Goal: Transaction & Acquisition: Purchase product/service

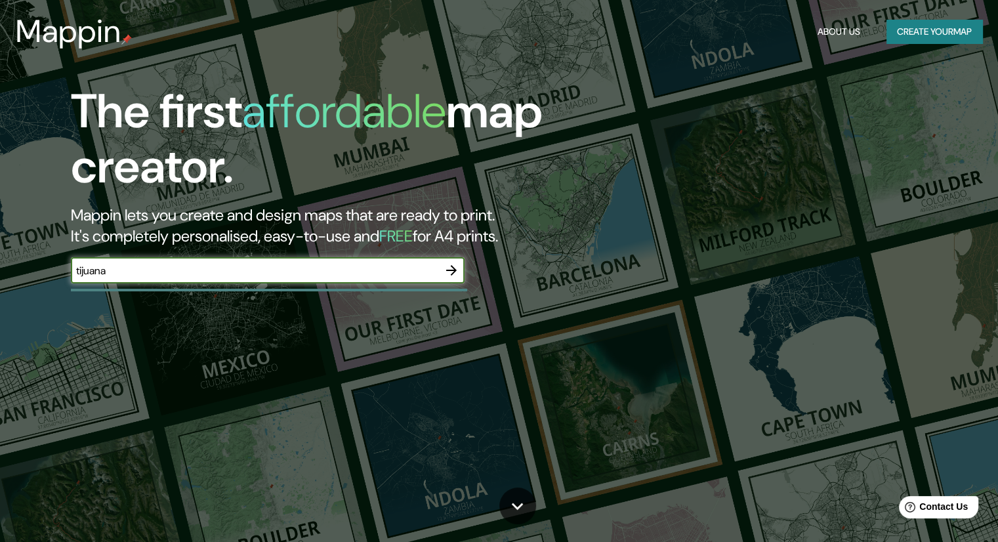
type input "Tijuana"
click at [453, 263] on icon "button" at bounding box center [451, 270] width 16 height 16
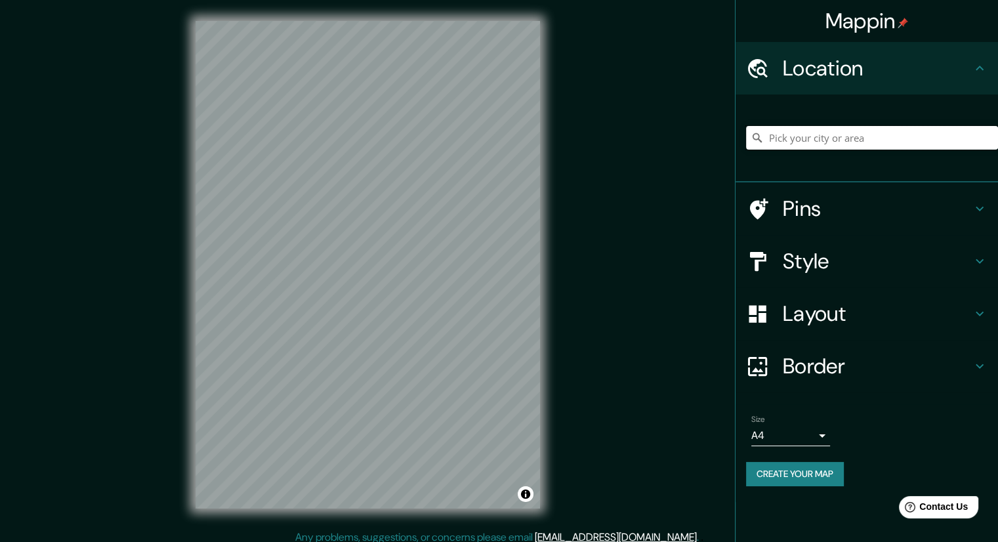
click at [823, 142] on input "Pick your city or area" at bounding box center [872, 138] width 252 height 24
type input "Tijuana"
click at [795, 436] on body "Mappin Location [GEOGRAPHIC_DATA] Pins Style Layout Border Choose a border. Hin…" at bounding box center [499, 271] width 998 height 542
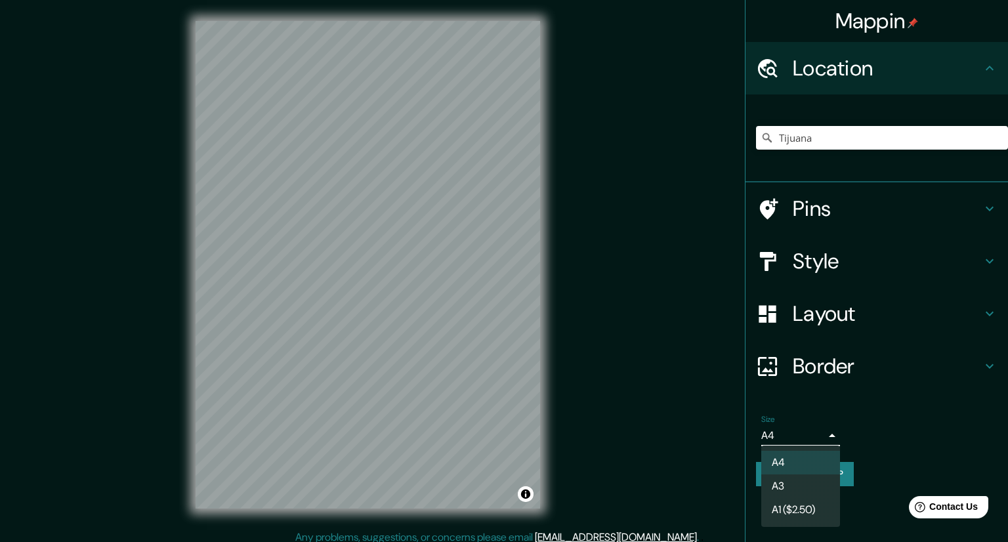
click at [802, 436] on div at bounding box center [504, 271] width 1008 height 542
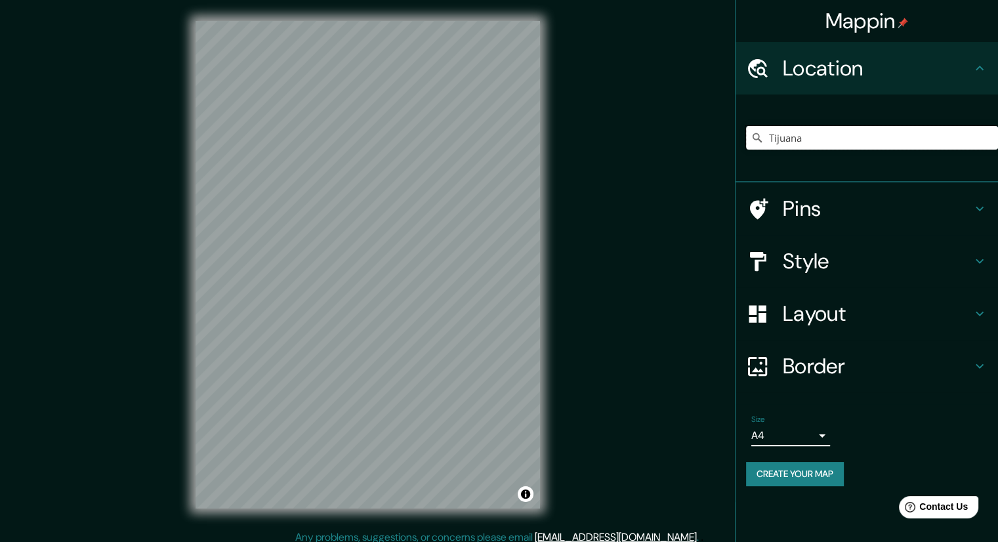
click at [840, 134] on input "Tijuana" at bounding box center [872, 138] width 252 height 24
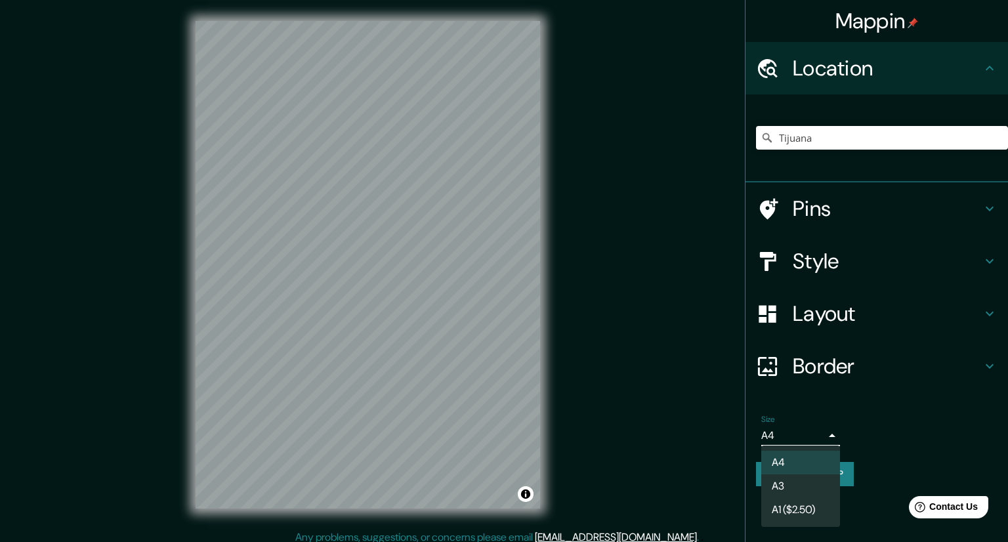
click at [783, 434] on body "Mappin Location [GEOGRAPHIC_DATA] Pins Style Layout Border Choose a border. Hin…" at bounding box center [504, 271] width 1008 height 542
click at [797, 435] on div at bounding box center [504, 271] width 1008 height 542
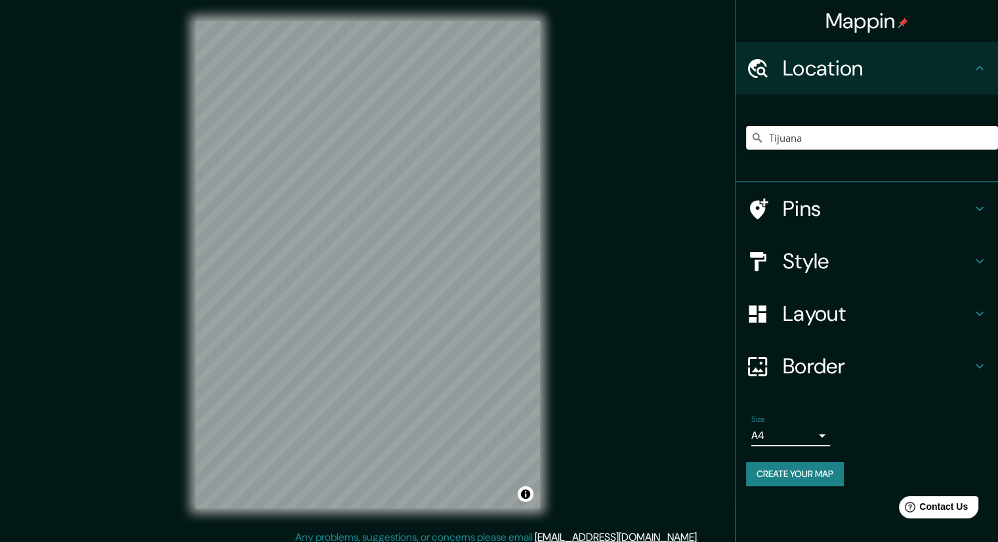
click at [696, 310] on div "Mappin Location [GEOGRAPHIC_DATA] Pins Style Layout Border Choose a border. Hin…" at bounding box center [499, 275] width 998 height 550
click at [753, 140] on icon at bounding box center [756, 137] width 13 height 13
click at [759, 134] on icon at bounding box center [756, 137] width 13 height 13
click at [572, 134] on div "Mappin Location [GEOGRAPHIC_DATA] Pins Style Layout Border Choose a border. Hin…" at bounding box center [499, 275] width 998 height 550
click at [594, 389] on div "Mappin Location [GEOGRAPHIC_DATA] Pins Style Layout Border Choose a border. Hin…" at bounding box center [499, 275] width 998 height 550
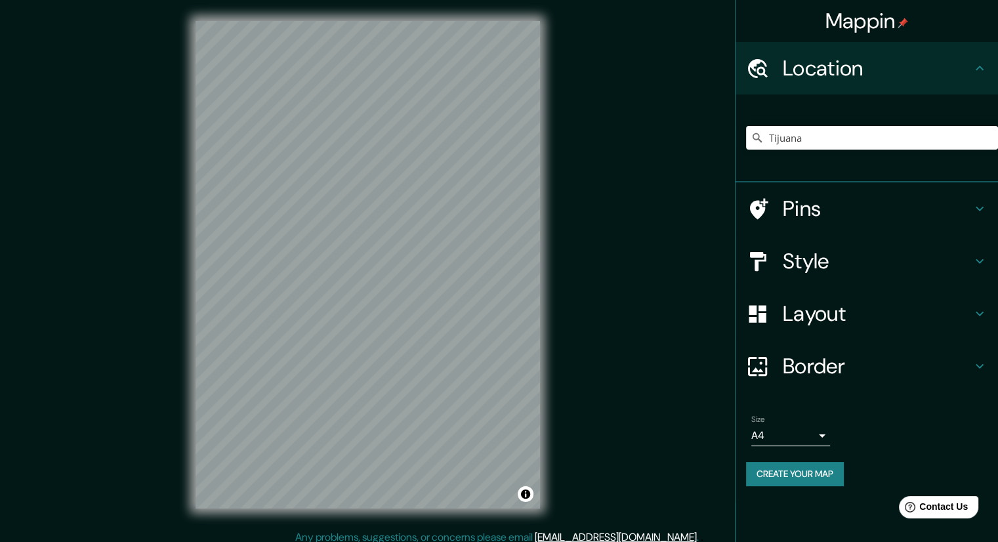
click at [148, 239] on div "Mappin Location [GEOGRAPHIC_DATA] Pins Style Layout Border Choose a border. Hin…" at bounding box center [499, 275] width 998 height 550
click at [853, 258] on h4 "Style" at bounding box center [877, 261] width 189 height 26
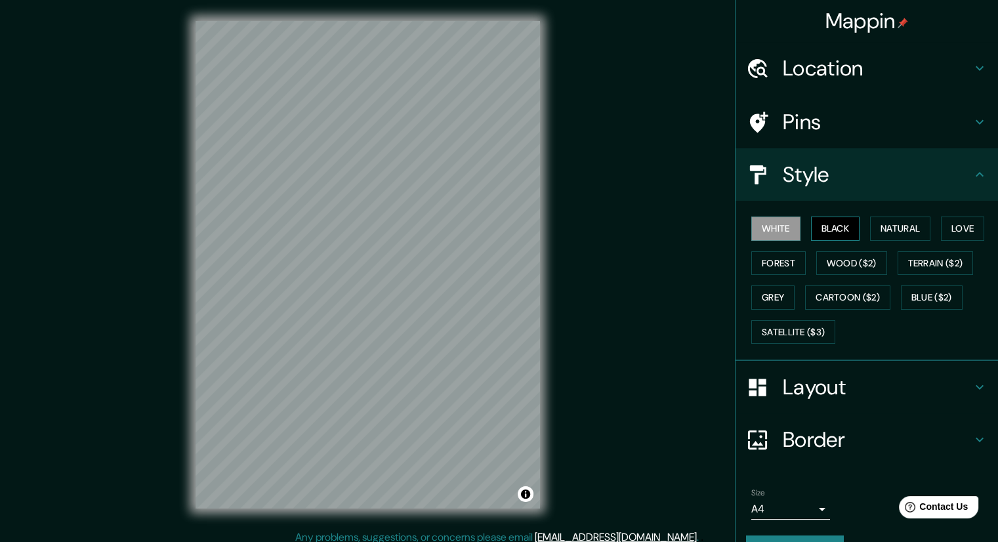
click at [834, 225] on button "Black" at bounding box center [835, 228] width 49 height 24
click at [888, 224] on button "Natural" at bounding box center [900, 228] width 60 height 24
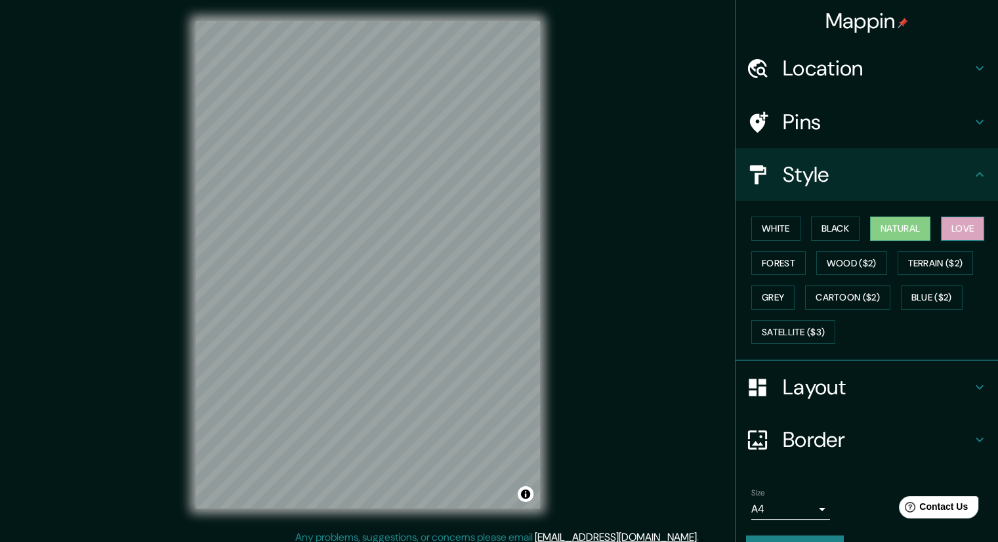
click at [964, 226] on button "Love" at bounding box center [962, 228] width 43 height 24
click at [760, 258] on button "Forest" at bounding box center [778, 263] width 54 height 24
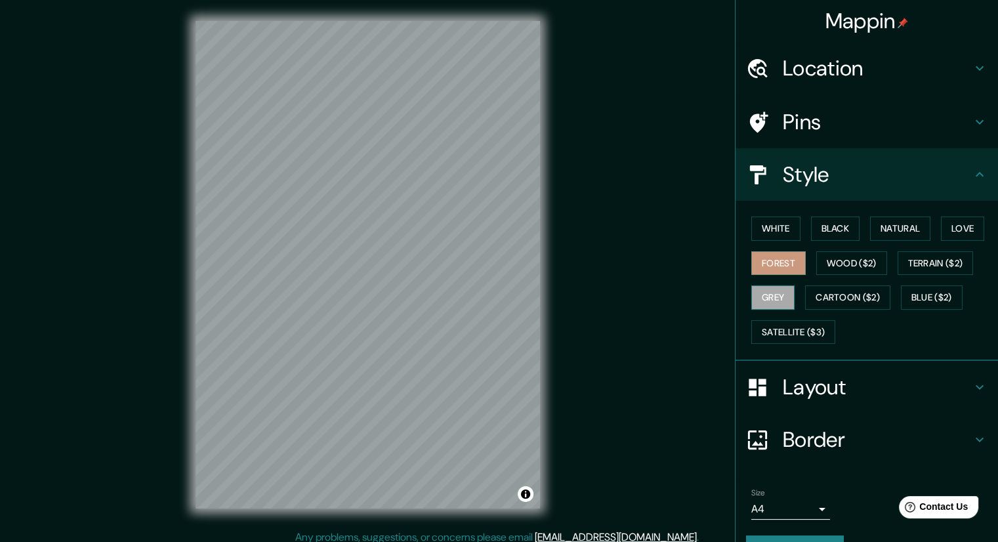
click at [766, 292] on button "Grey" at bounding box center [772, 297] width 43 height 24
click at [769, 224] on button "White" at bounding box center [775, 228] width 49 height 24
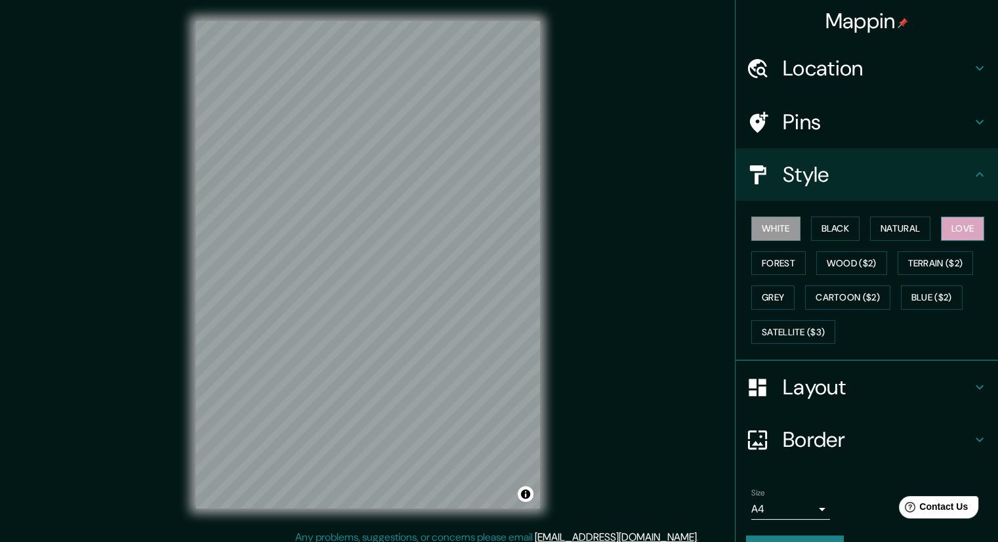
click at [953, 231] on button "Love" at bounding box center [962, 228] width 43 height 24
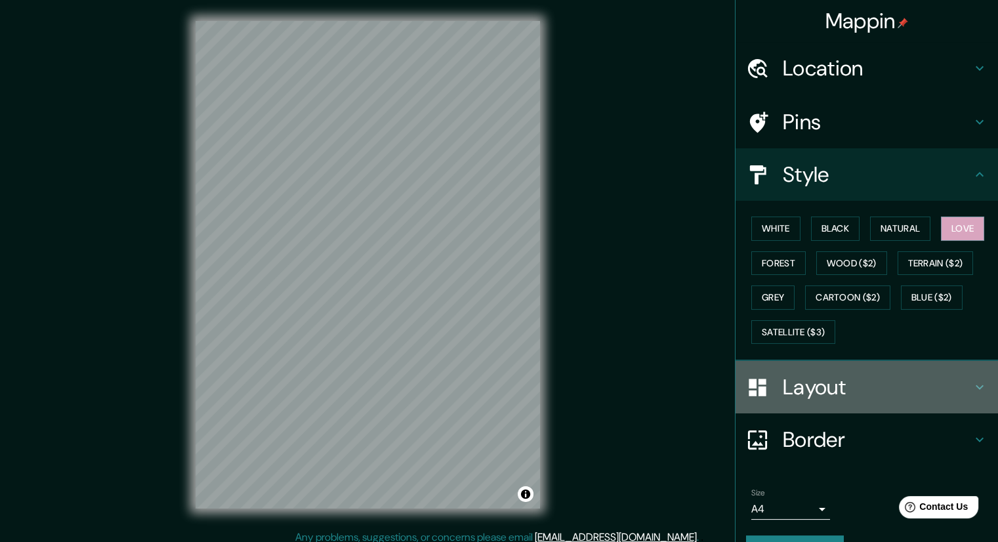
click at [816, 383] on h4 "Layout" at bounding box center [877, 387] width 189 height 26
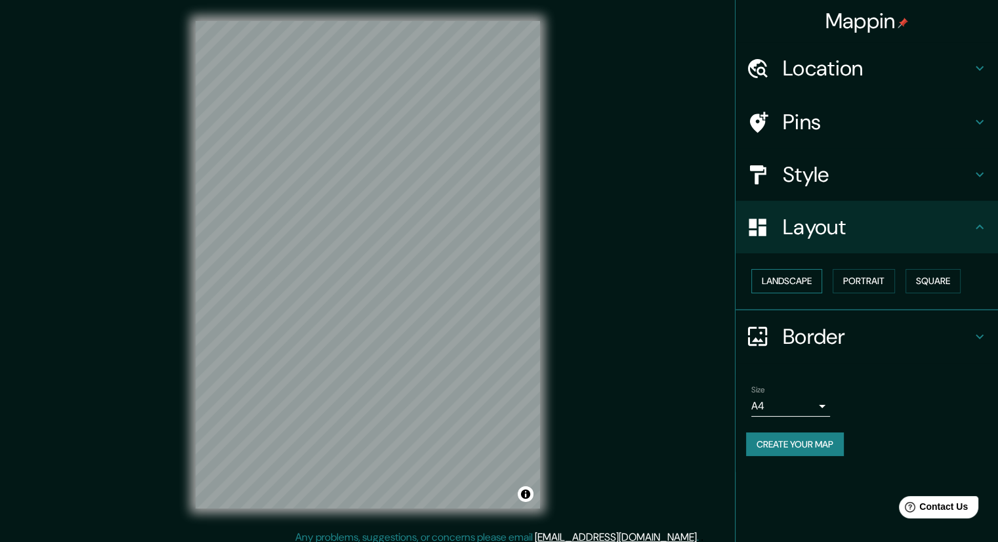
click at [812, 276] on button "Landscape" at bounding box center [786, 281] width 71 height 24
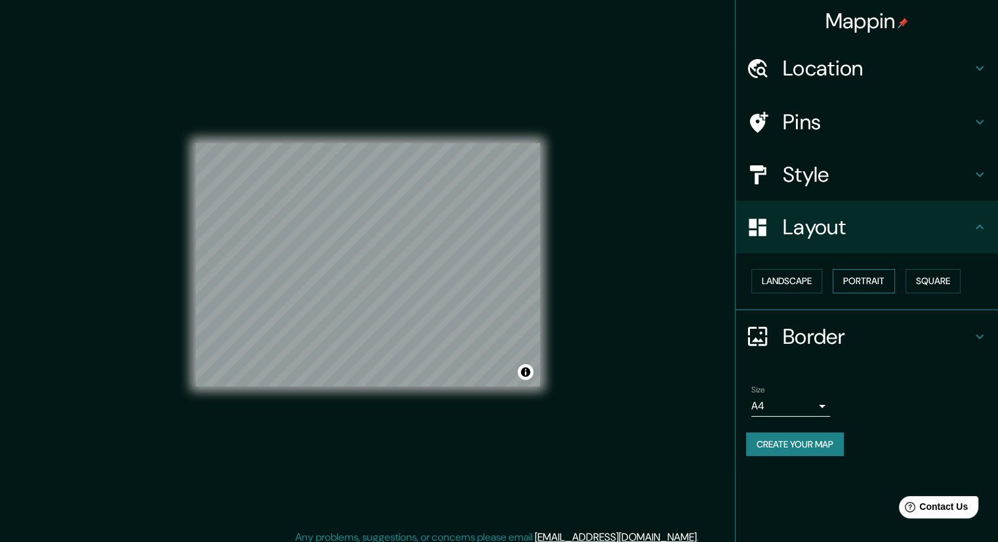
click at [861, 282] on button "Portrait" at bounding box center [863, 281] width 62 height 24
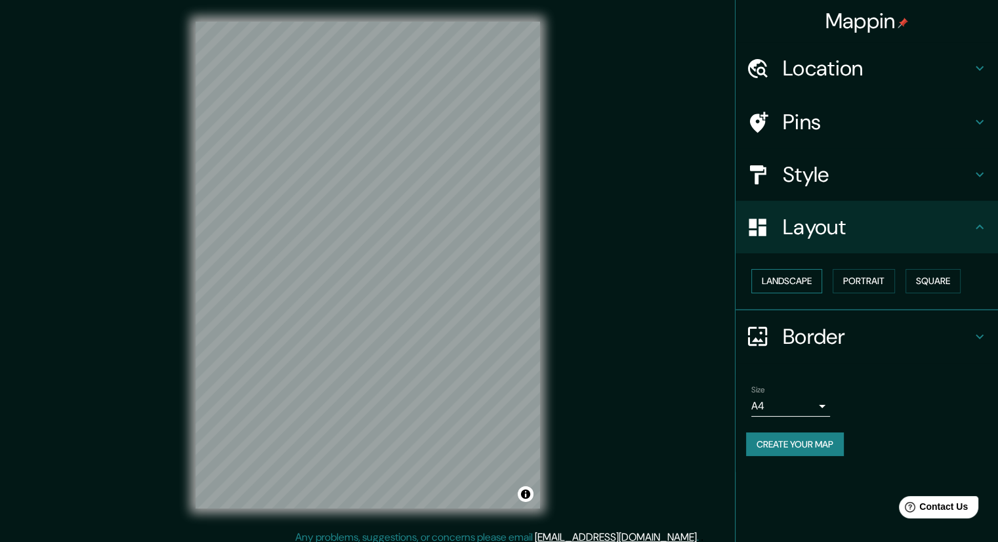
click at [800, 277] on button "Landscape" at bounding box center [786, 281] width 71 height 24
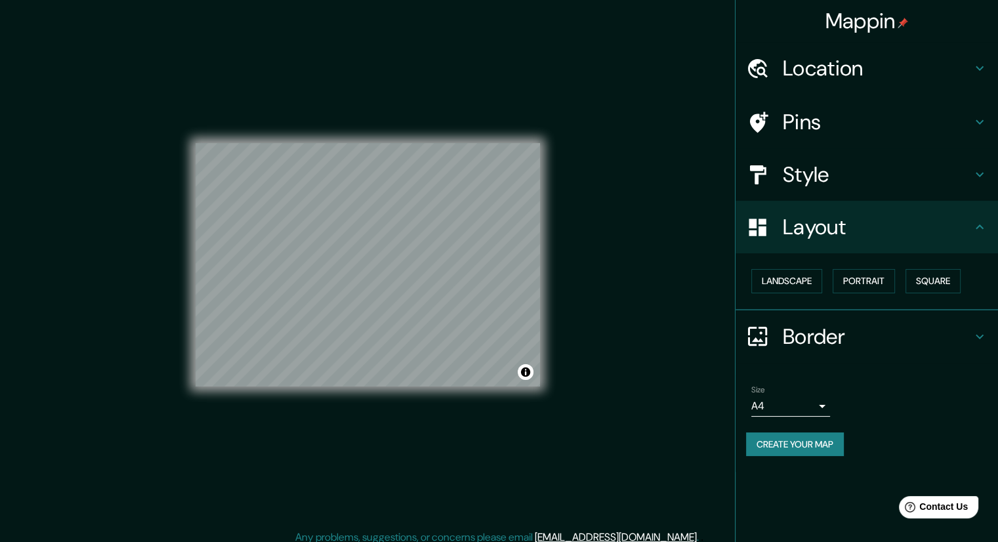
click at [628, 228] on div "Mappin Location [GEOGRAPHIC_DATA] Pins Style Layout Landscape Portrait Square B…" at bounding box center [499, 275] width 998 height 550
click at [863, 344] on h4 "Border" at bounding box center [877, 336] width 189 height 26
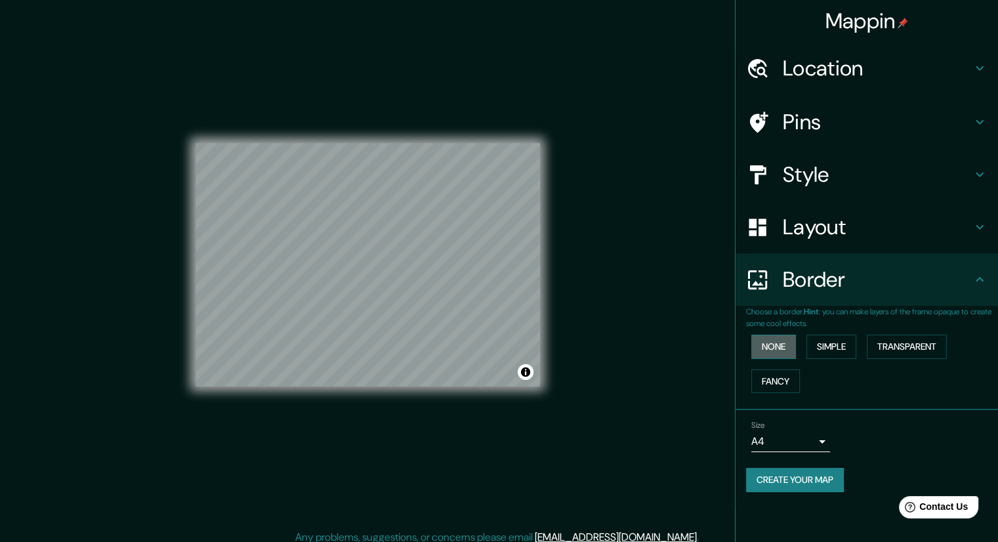
click at [779, 344] on button "None" at bounding box center [773, 347] width 45 height 24
click at [819, 340] on button "Simple" at bounding box center [831, 347] width 50 height 24
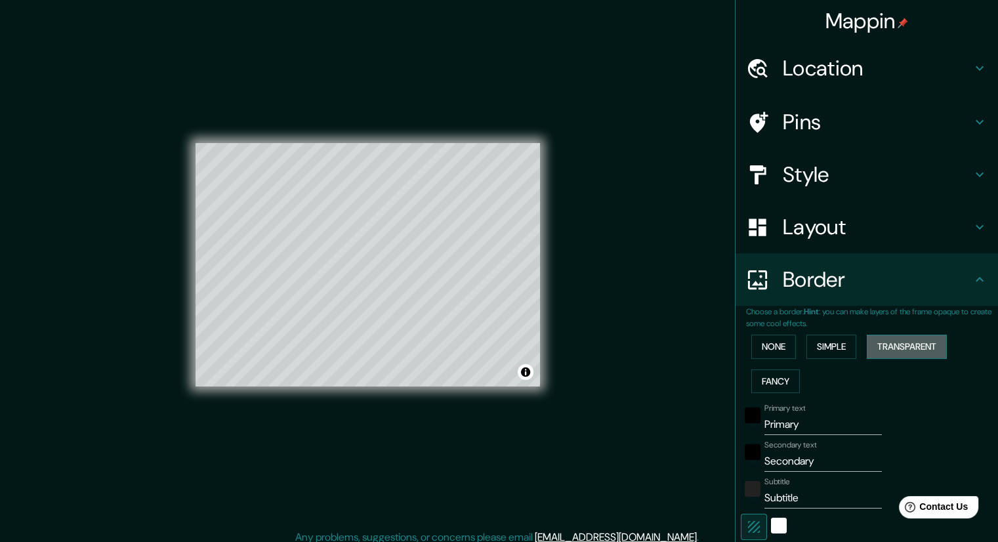
click at [903, 348] on button "Transparent" at bounding box center [907, 347] width 80 height 24
click at [782, 371] on button "Fancy" at bounding box center [775, 381] width 49 height 24
click at [766, 346] on button "None" at bounding box center [773, 347] width 45 height 24
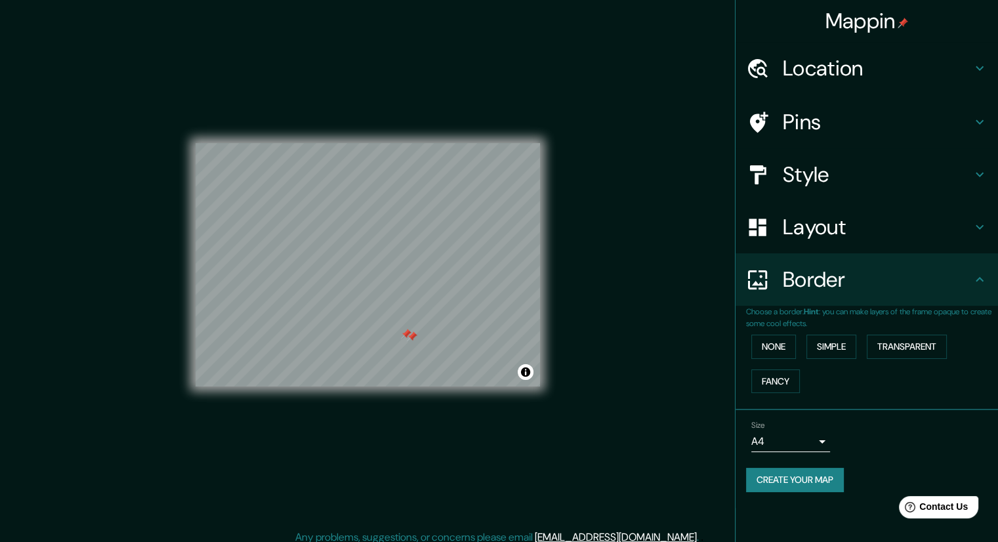
click at [407, 334] on div at bounding box center [406, 334] width 10 height 10
click at [412, 335] on div at bounding box center [412, 336] width 10 height 10
click at [962, 171] on h4 "Style" at bounding box center [877, 174] width 189 height 26
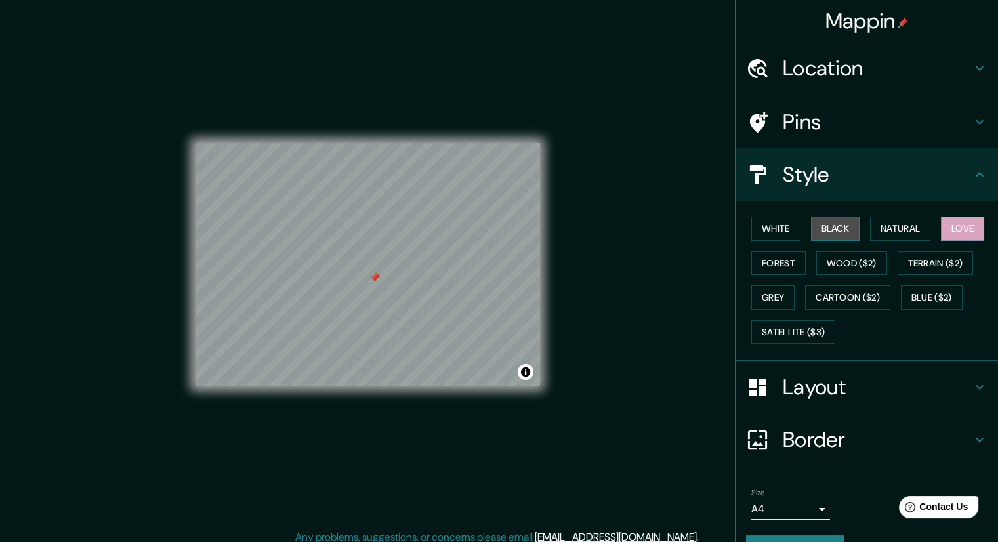
click at [832, 218] on button "Black" at bounding box center [835, 228] width 49 height 24
click at [787, 234] on button "White" at bounding box center [775, 228] width 49 height 24
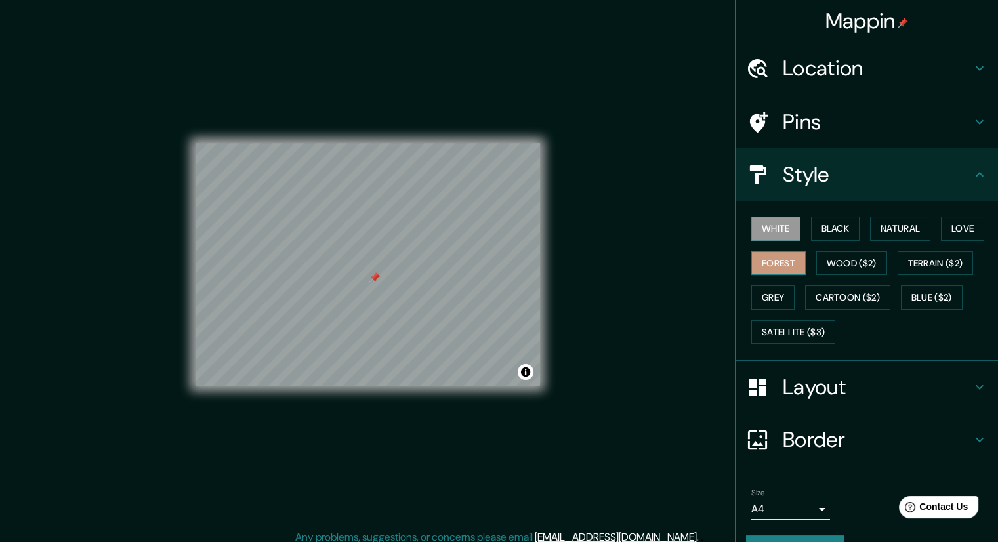
click at [775, 269] on button "Forest" at bounding box center [778, 263] width 54 height 24
click at [825, 267] on button "Wood ($2)" at bounding box center [851, 263] width 71 height 24
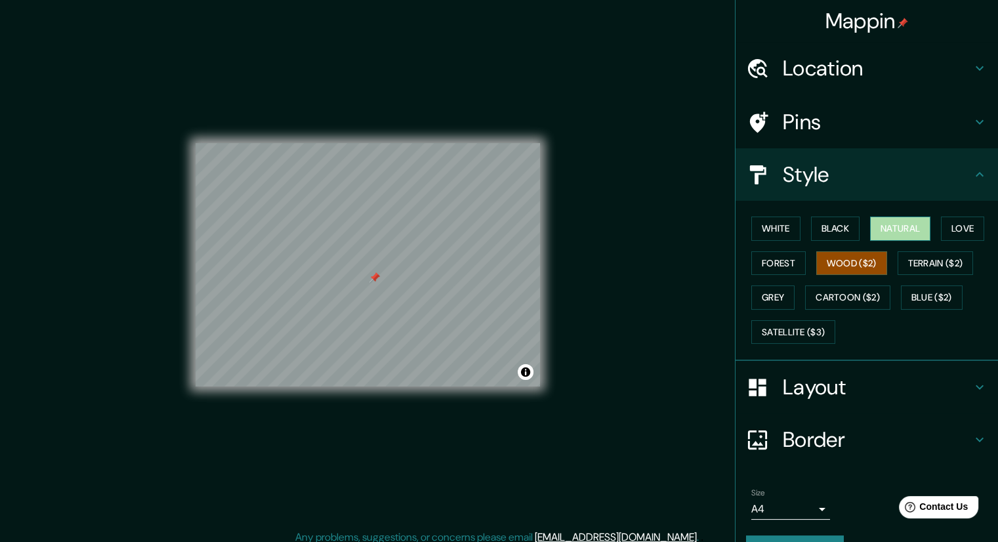
click at [895, 230] on button "Natural" at bounding box center [900, 228] width 60 height 24
click at [415, 232] on div at bounding box center [412, 229] width 10 height 10
click at [413, 230] on div at bounding box center [412, 229] width 10 height 10
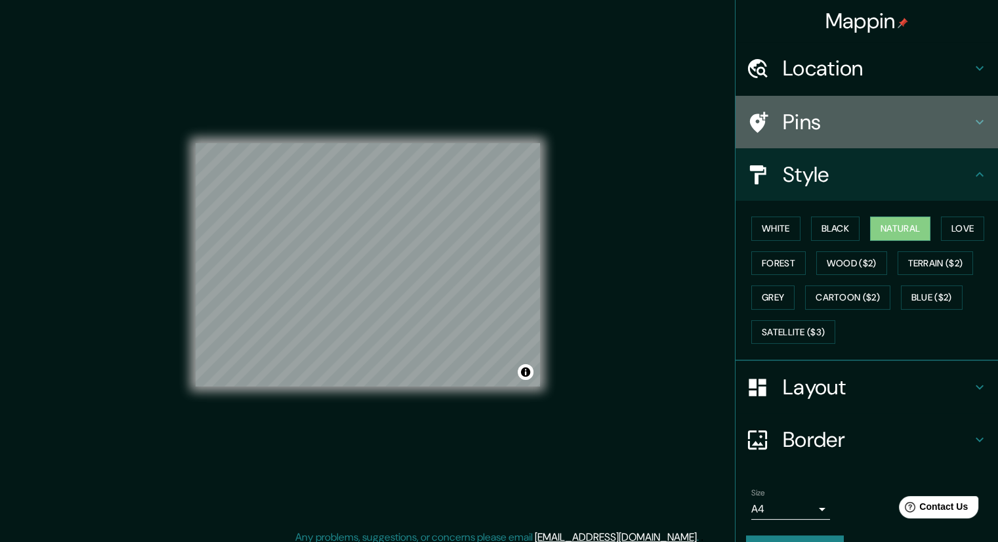
click at [842, 122] on h4 "Pins" at bounding box center [877, 122] width 189 height 26
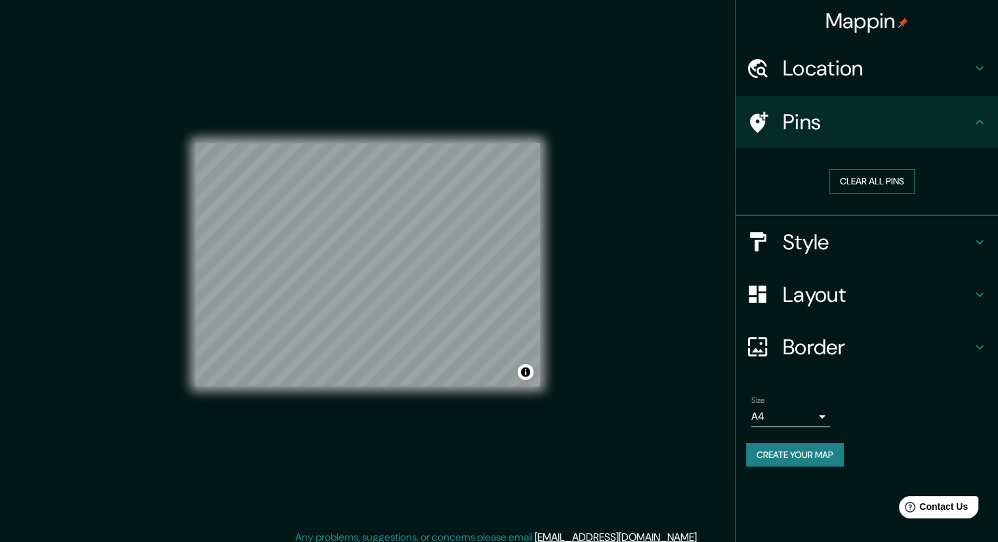
click at [853, 178] on button "Clear all pins" at bounding box center [871, 181] width 85 height 24
click at [780, 462] on button "Create your map" at bounding box center [795, 455] width 98 height 24
click at [782, 447] on button "Create your map" at bounding box center [795, 455] width 98 height 24
